Goal: Task Accomplishment & Management: Use online tool/utility

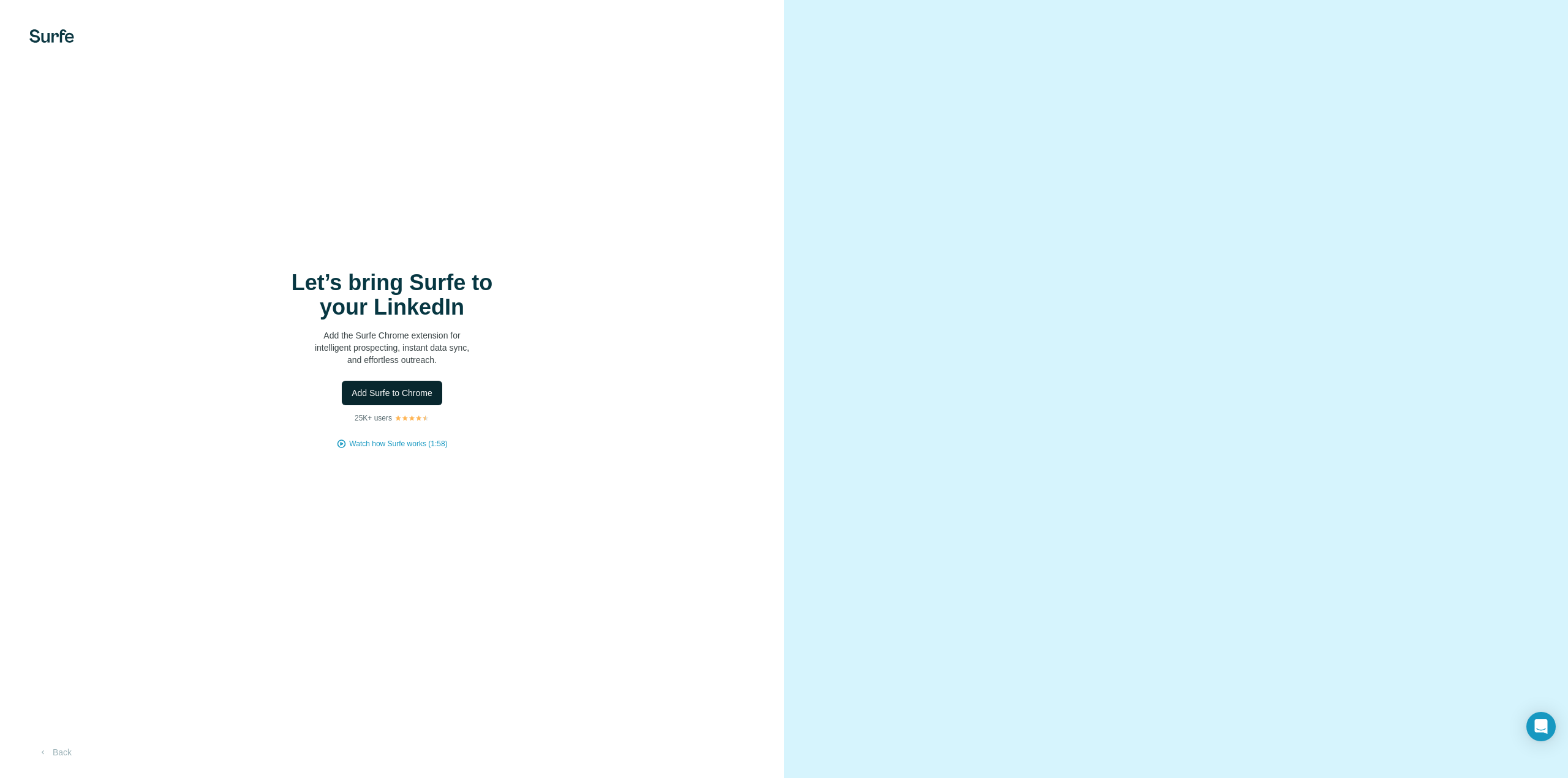
click at [419, 397] on span "Add Surfe to Chrome" at bounding box center [392, 393] width 81 height 12
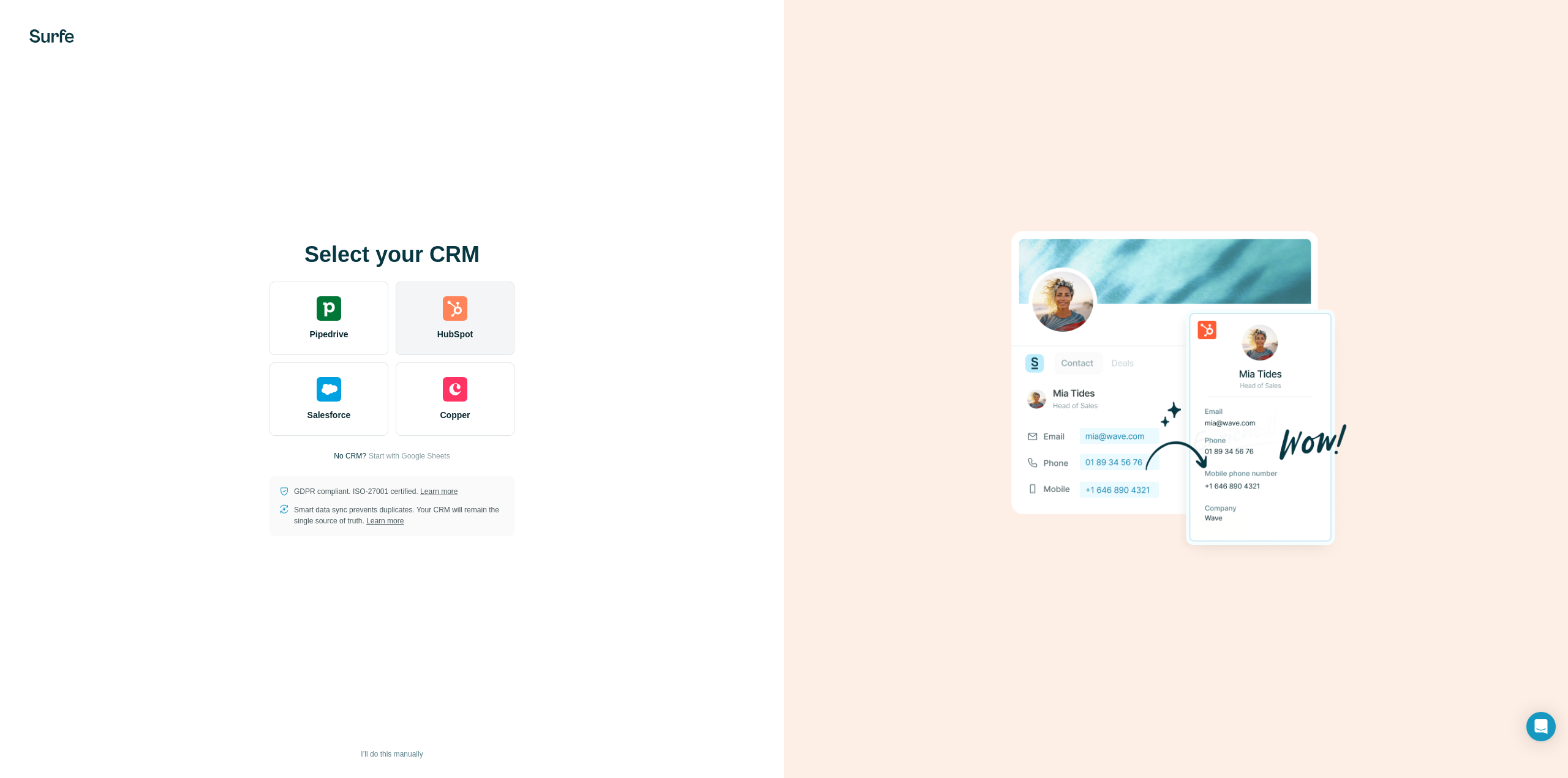
click at [459, 302] on img at bounding box center [455, 309] width 25 height 25
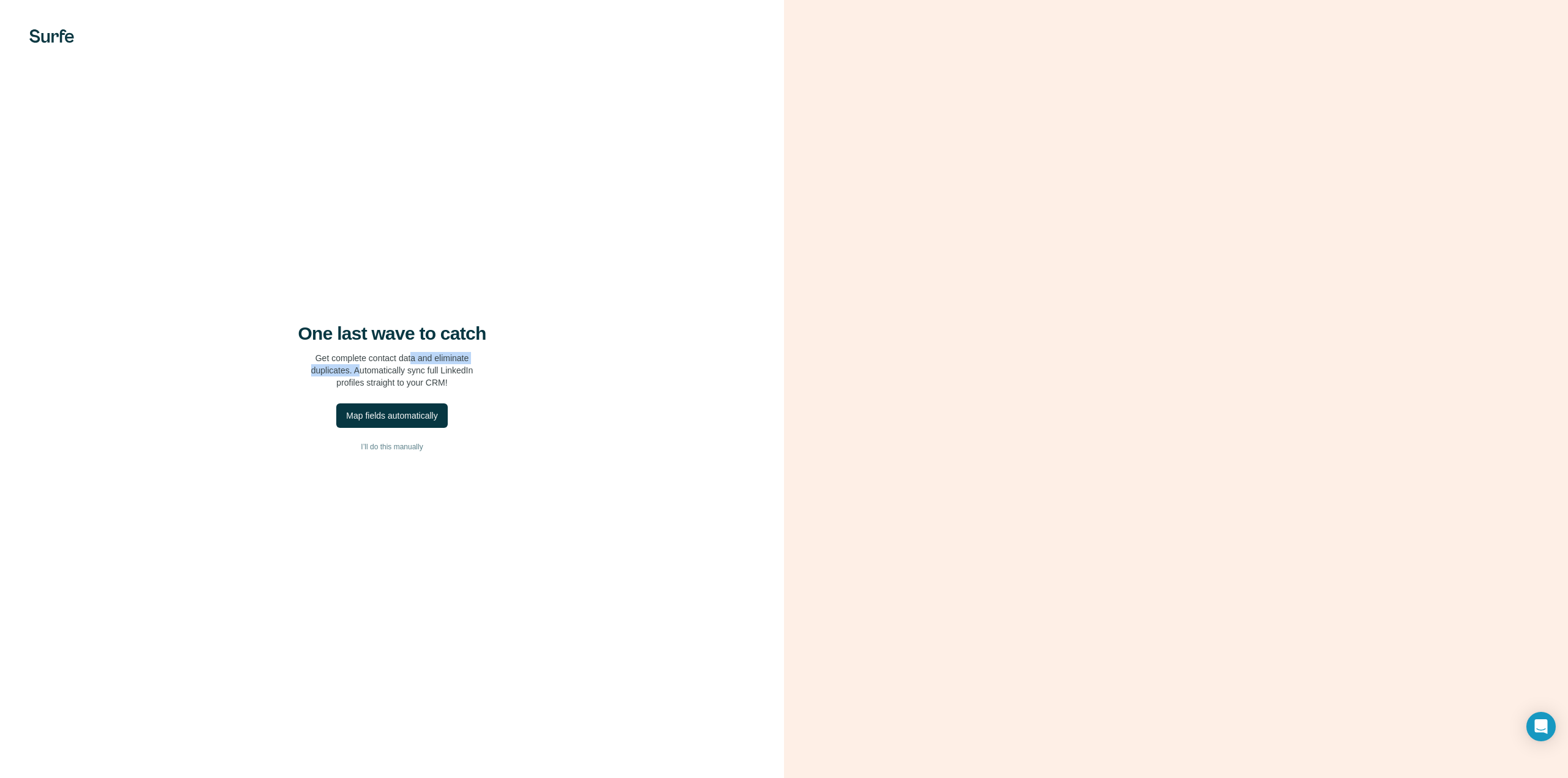
drag, startPoint x: 356, startPoint y: 364, endPoint x: 414, endPoint y: 359, distance: 58.2
click at [414, 359] on p "Get complete contact data and eliminate duplicates. Automatically sync full Lin…" at bounding box center [392, 370] width 163 height 37
click at [405, 381] on p "Get complete contact data and eliminate duplicates. Automatically sync full Lin…" at bounding box center [392, 370] width 163 height 37
click at [419, 414] on div "Map fields automatically" at bounding box center [392, 415] width 92 height 12
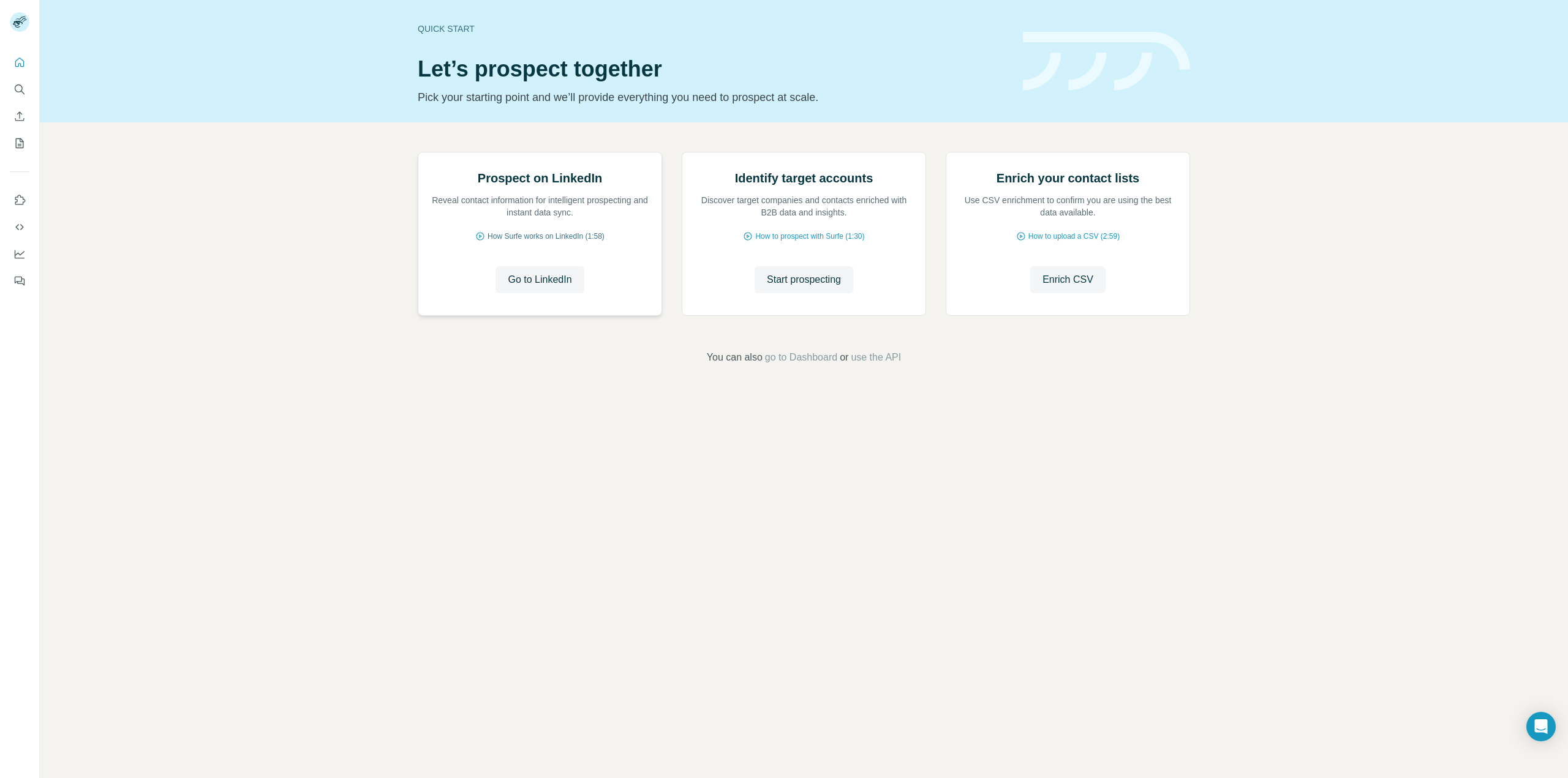
click at [594, 242] on span "How Surfe works on LinkedIn (1:58)" at bounding box center [545, 235] width 117 height 11
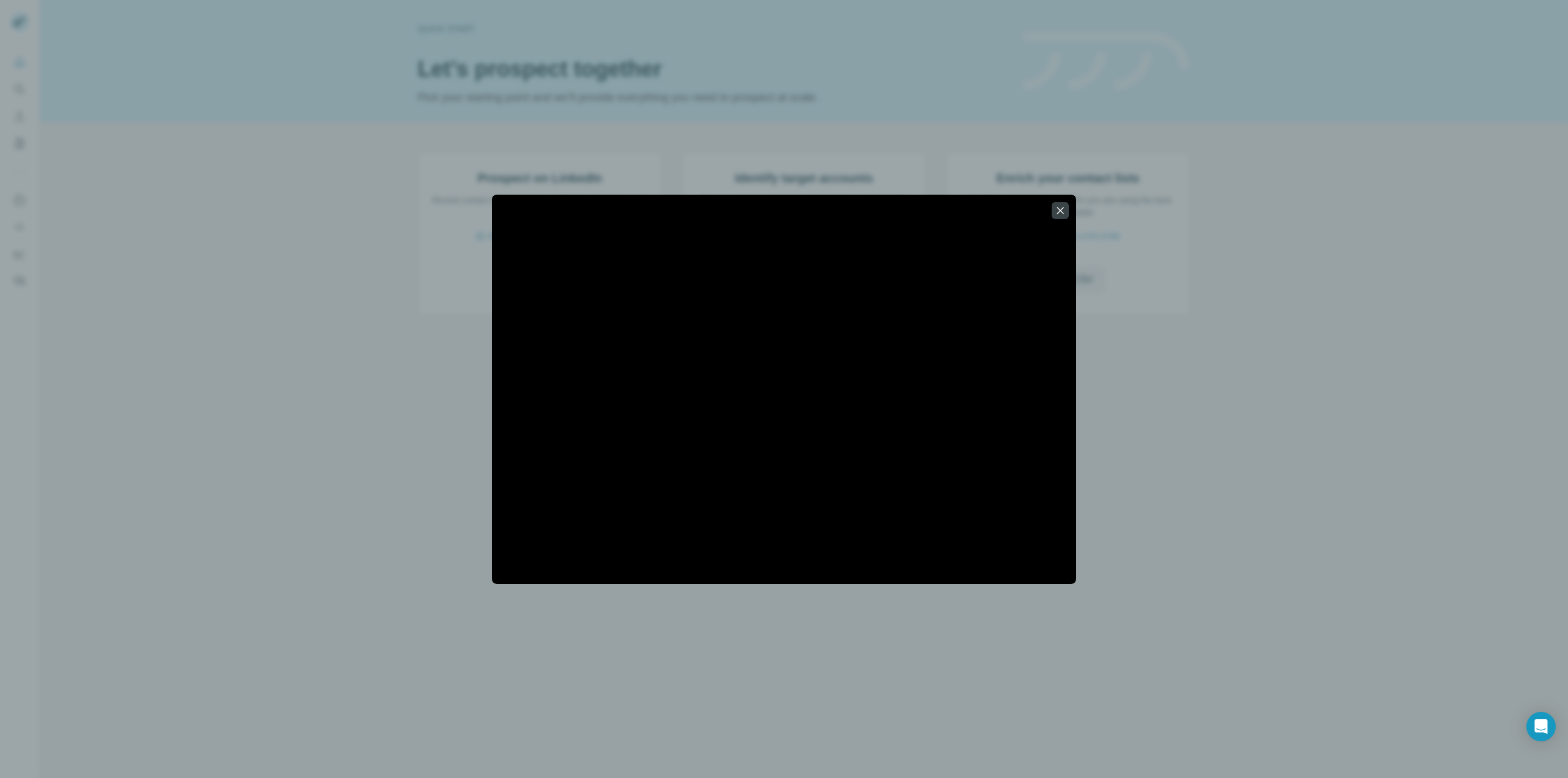
click at [1172, 485] on div at bounding box center [784, 389] width 1568 height 778
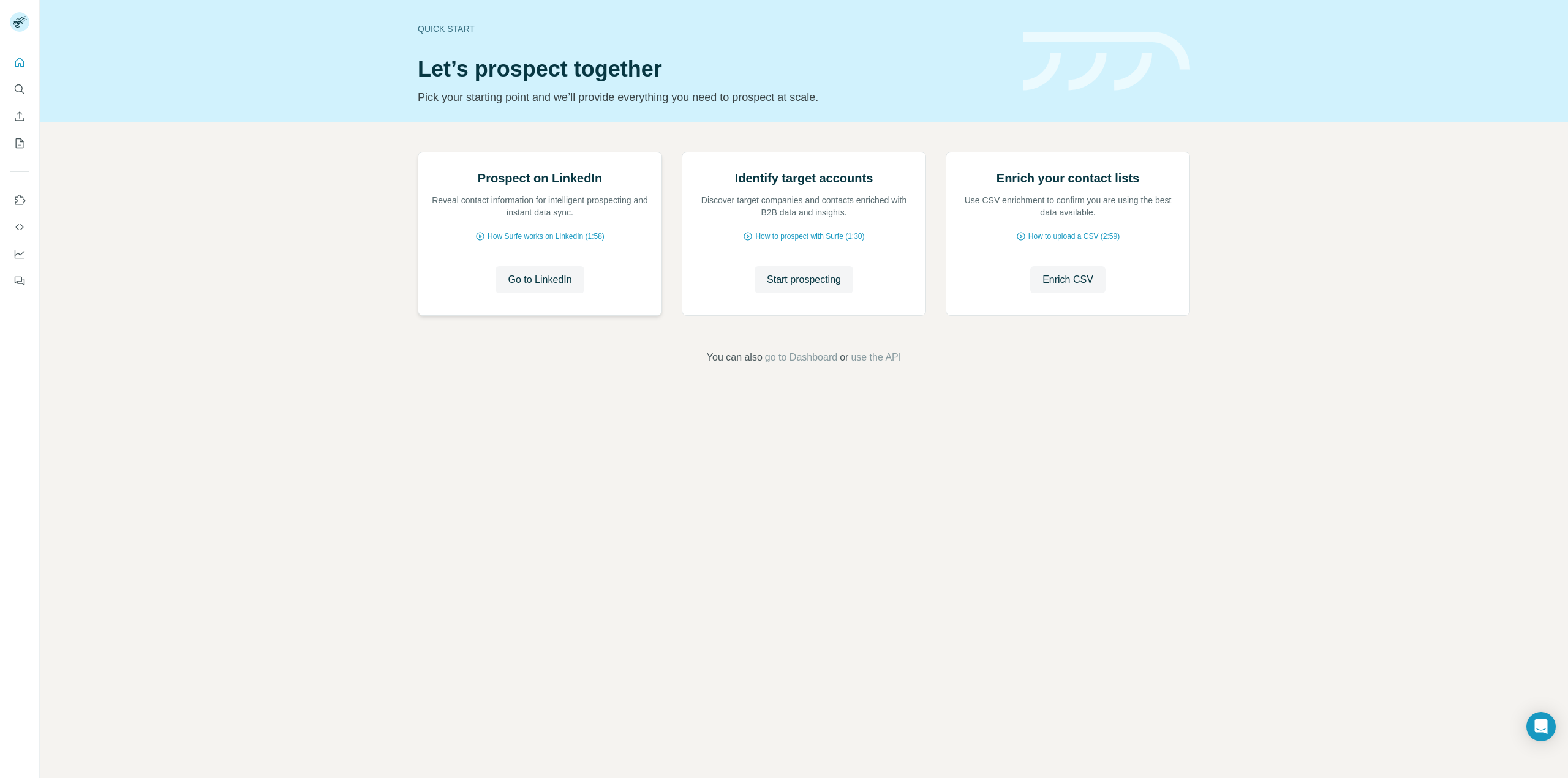
click at [552, 315] on div "Prospect on LinkedIn Reveal contact information for intelligent prospecting and…" at bounding box center [540, 234] width 243 height 163
click at [550, 242] on span "How Surfe works on LinkedIn (1:58)" at bounding box center [545, 235] width 117 height 11
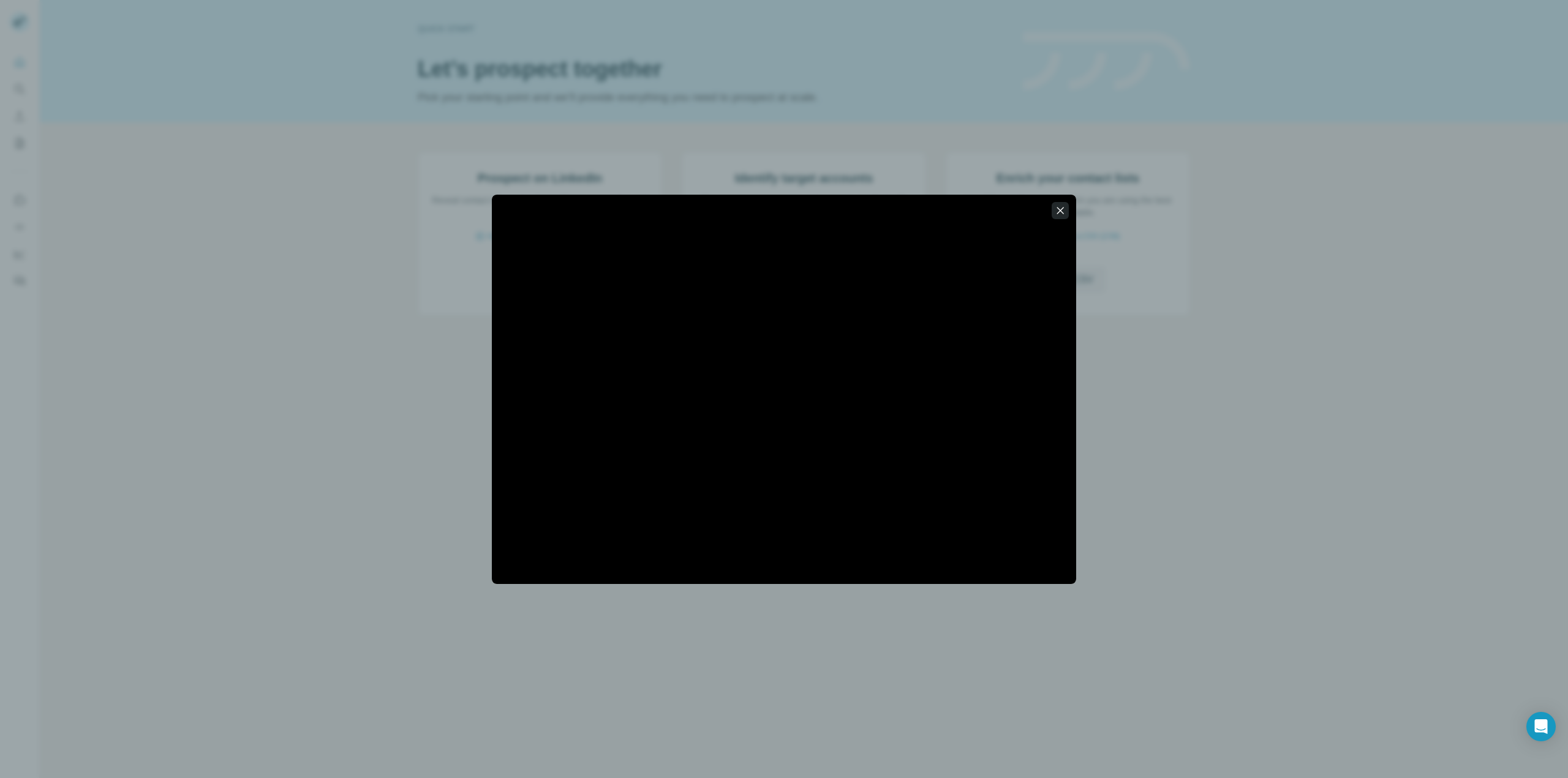
click at [1067, 212] on button "button" at bounding box center [1060, 210] width 17 height 17
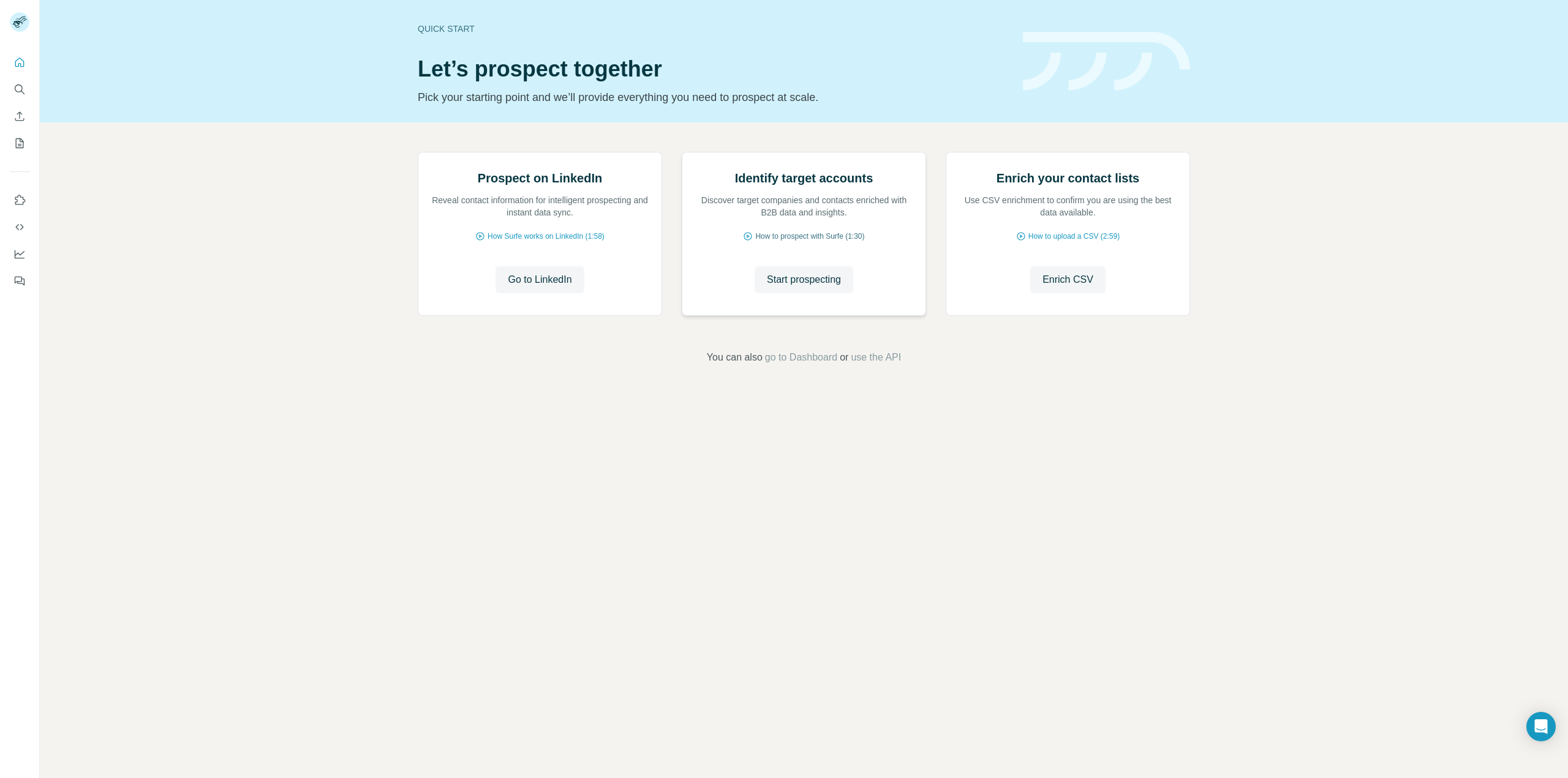
click at [834, 242] on span "How to prospect with Surfe (1:30)" at bounding box center [809, 235] width 109 height 11
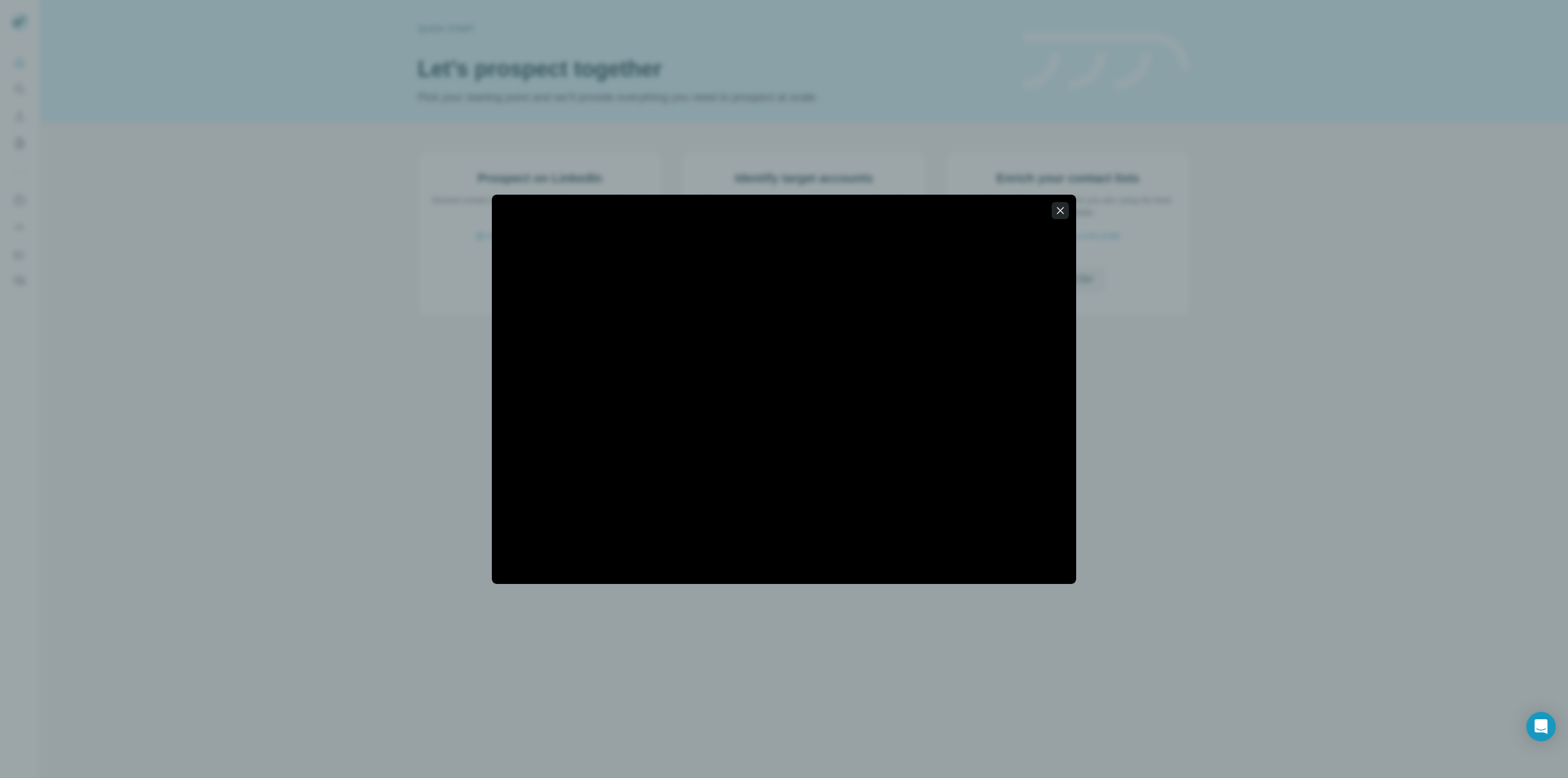
click at [1064, 207] on icon "button" at bounding box center [1060, 210] width 12 height 12
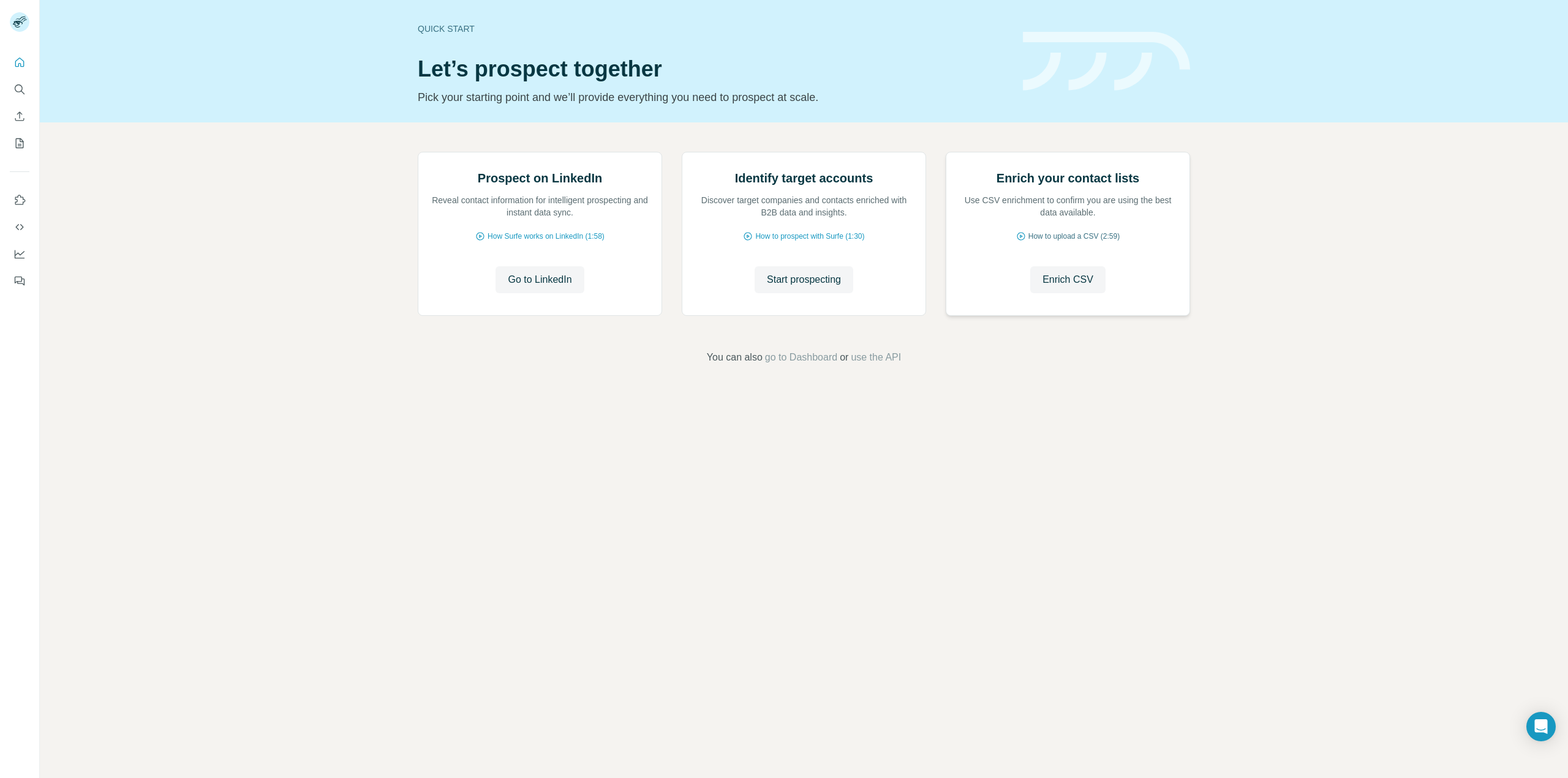
click at [1085, 242] on span "How to upload a CSV (2:59)" at bounding box center [1074, 235] width 92 height 11
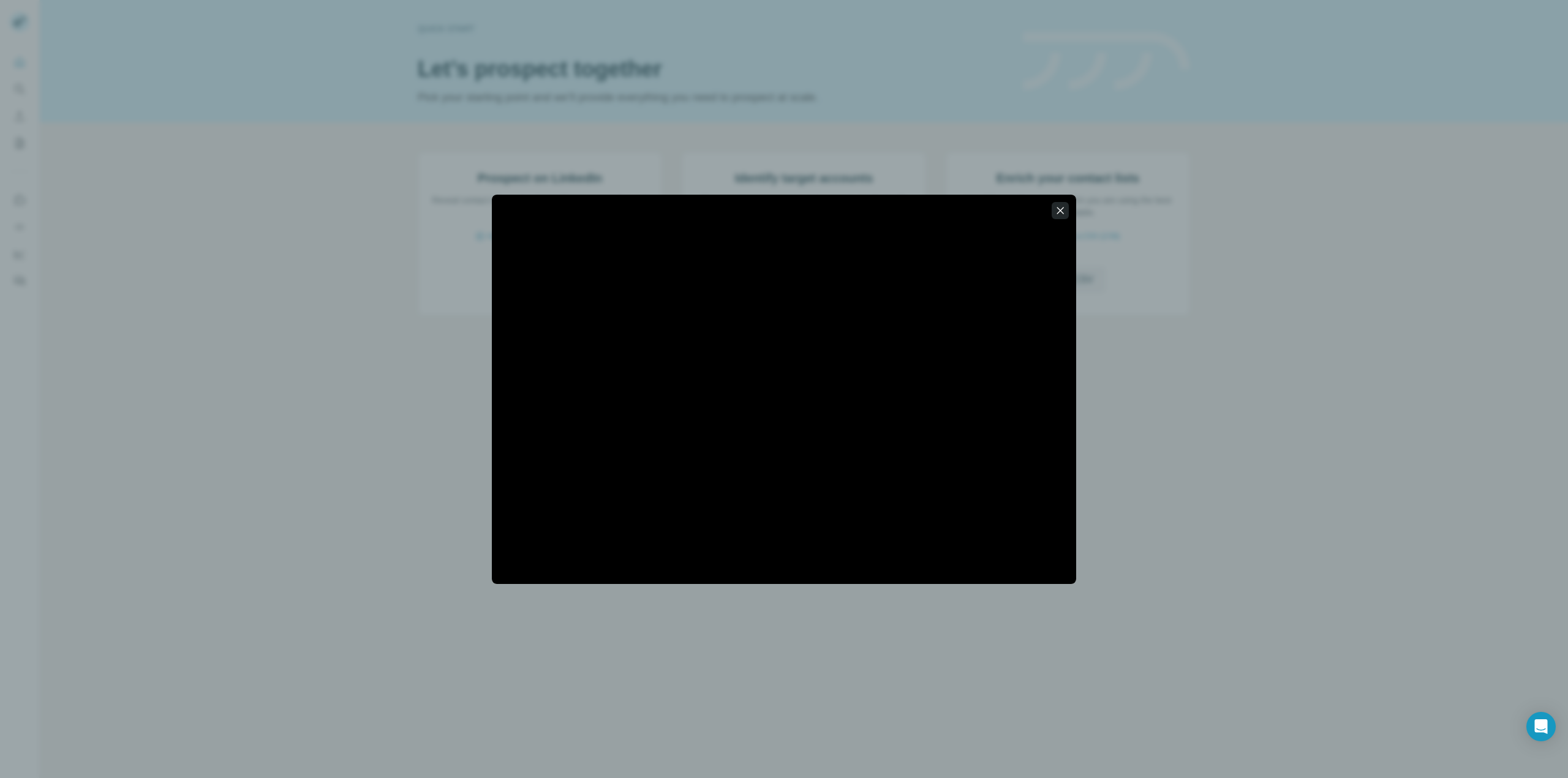
click at [1062, 208] on icon "button" at bounding box center [1060, 210] width 12 height 12
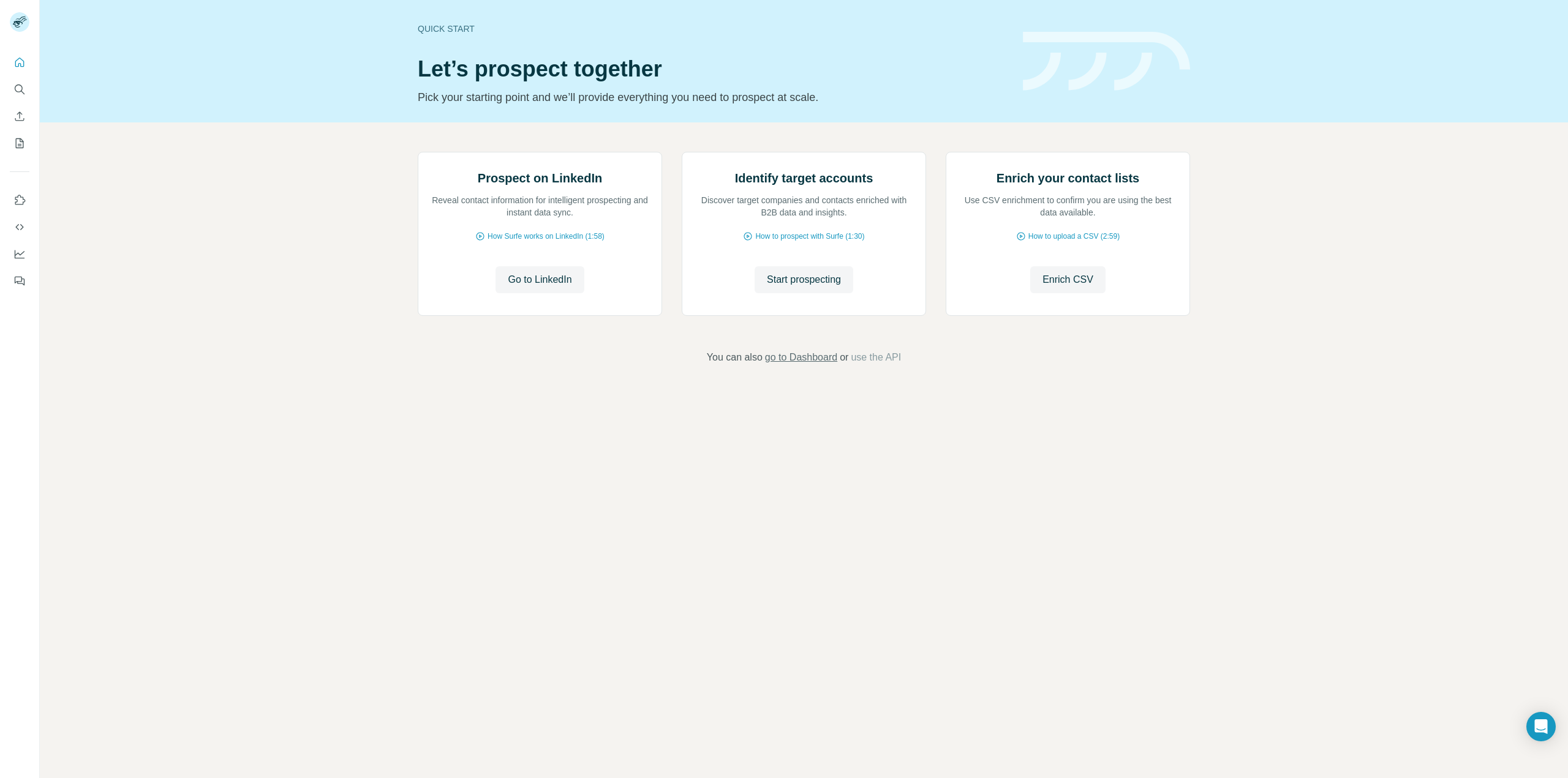
click at [825, 365] on span "go to Dashboard" at bounding box center [801, 358] width 72 height 15
click at [805, 365] on span "go to Dashboard" at bounding box center [801, 358] width 72 height 15
